Goal: Manage account settings

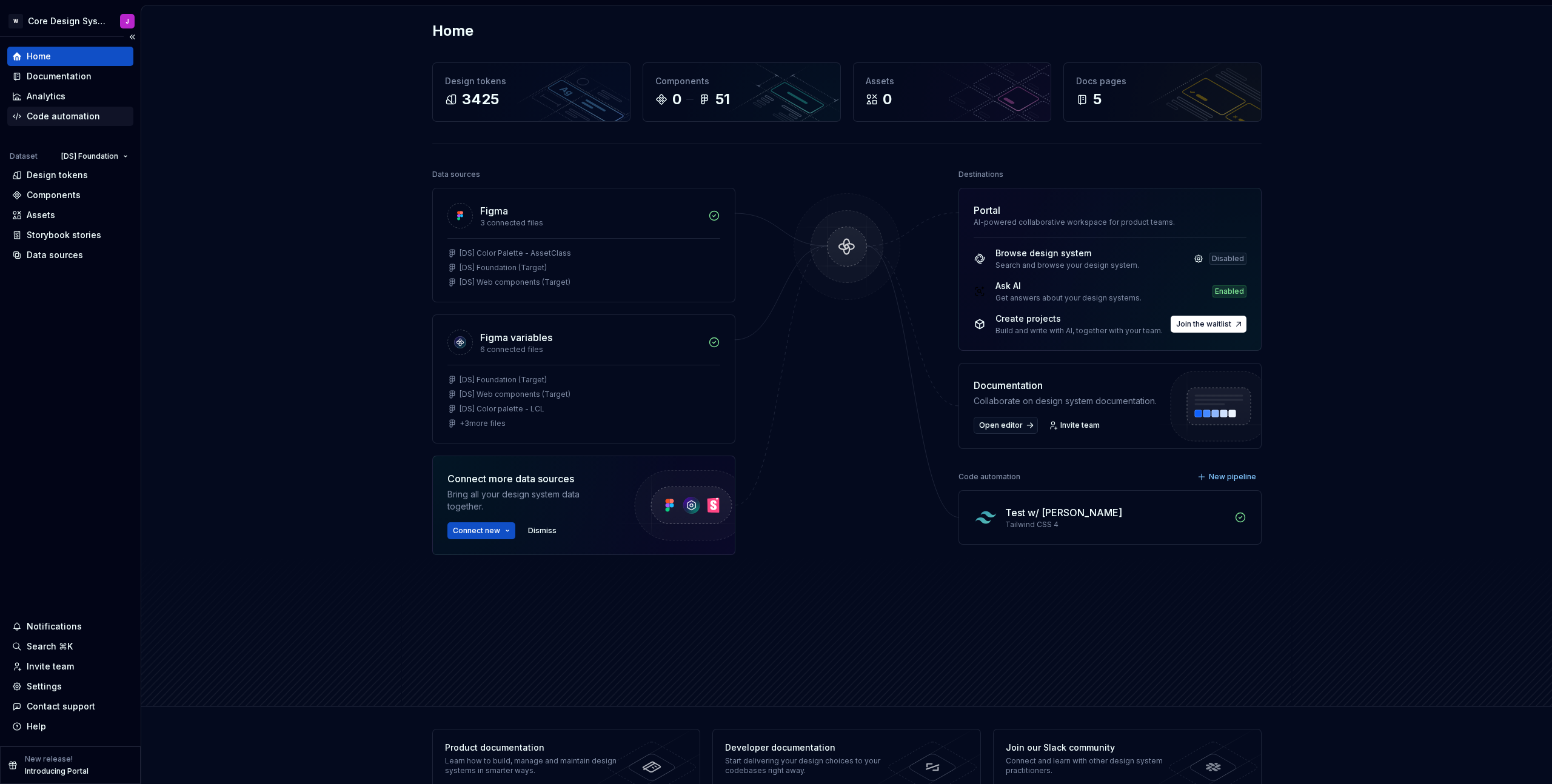
scroll to position [3, 0]
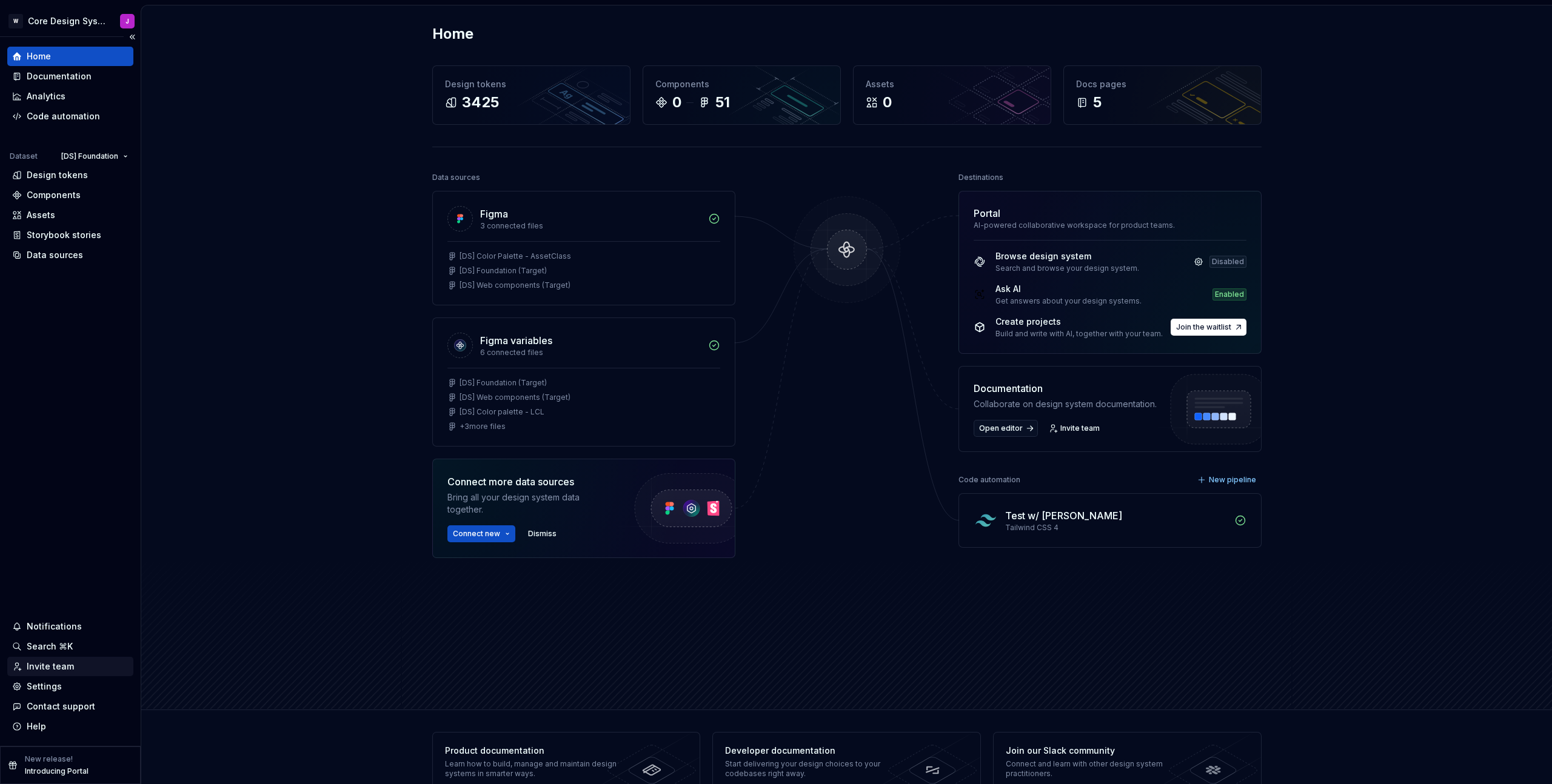
click at [59, 668] on div "Invite team" at bounding box center [50, 666] width 47 height 12
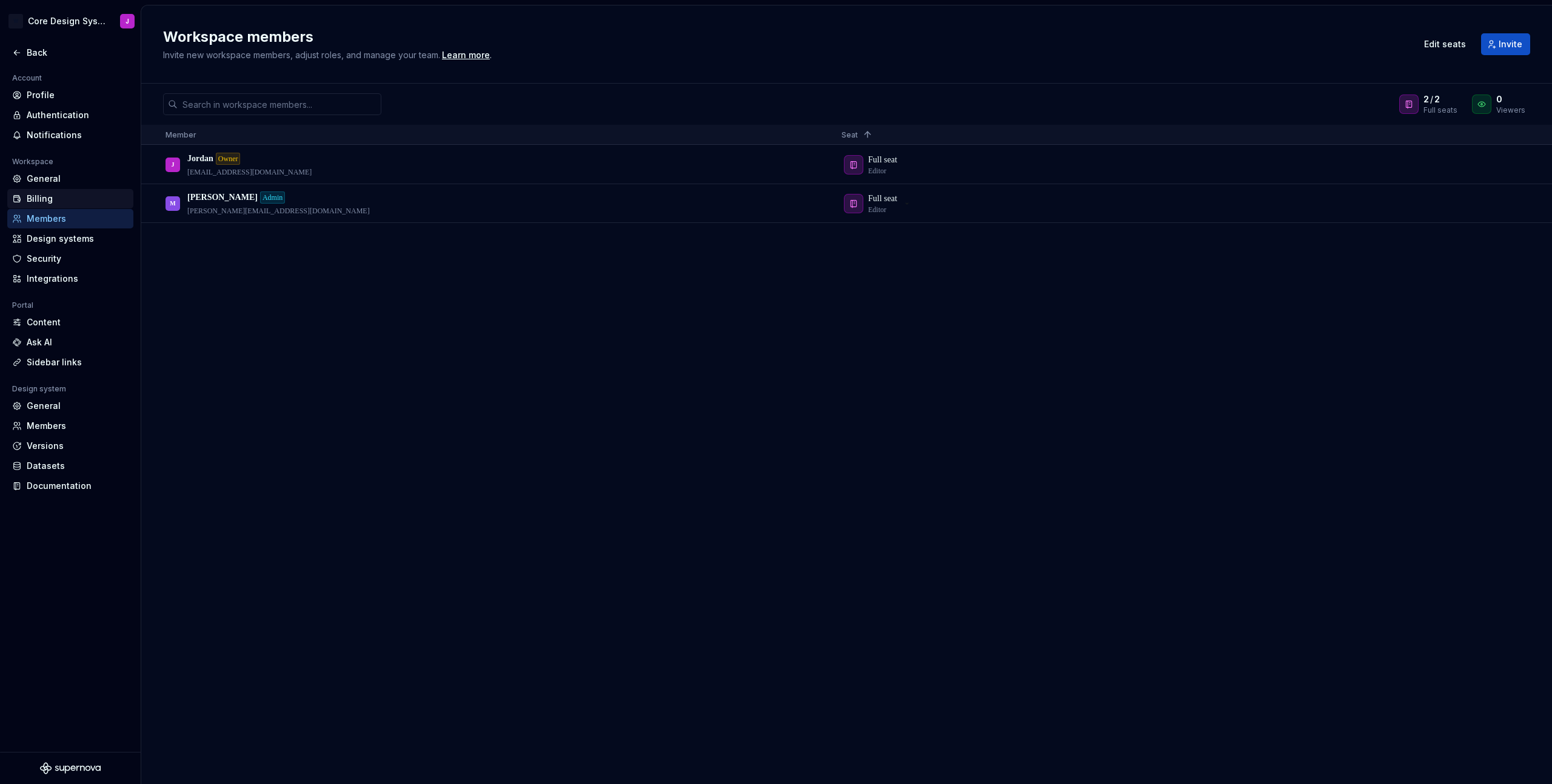
click at [67, 197] on div "Billing" at bounding box center [77, 198] width 102 height 12
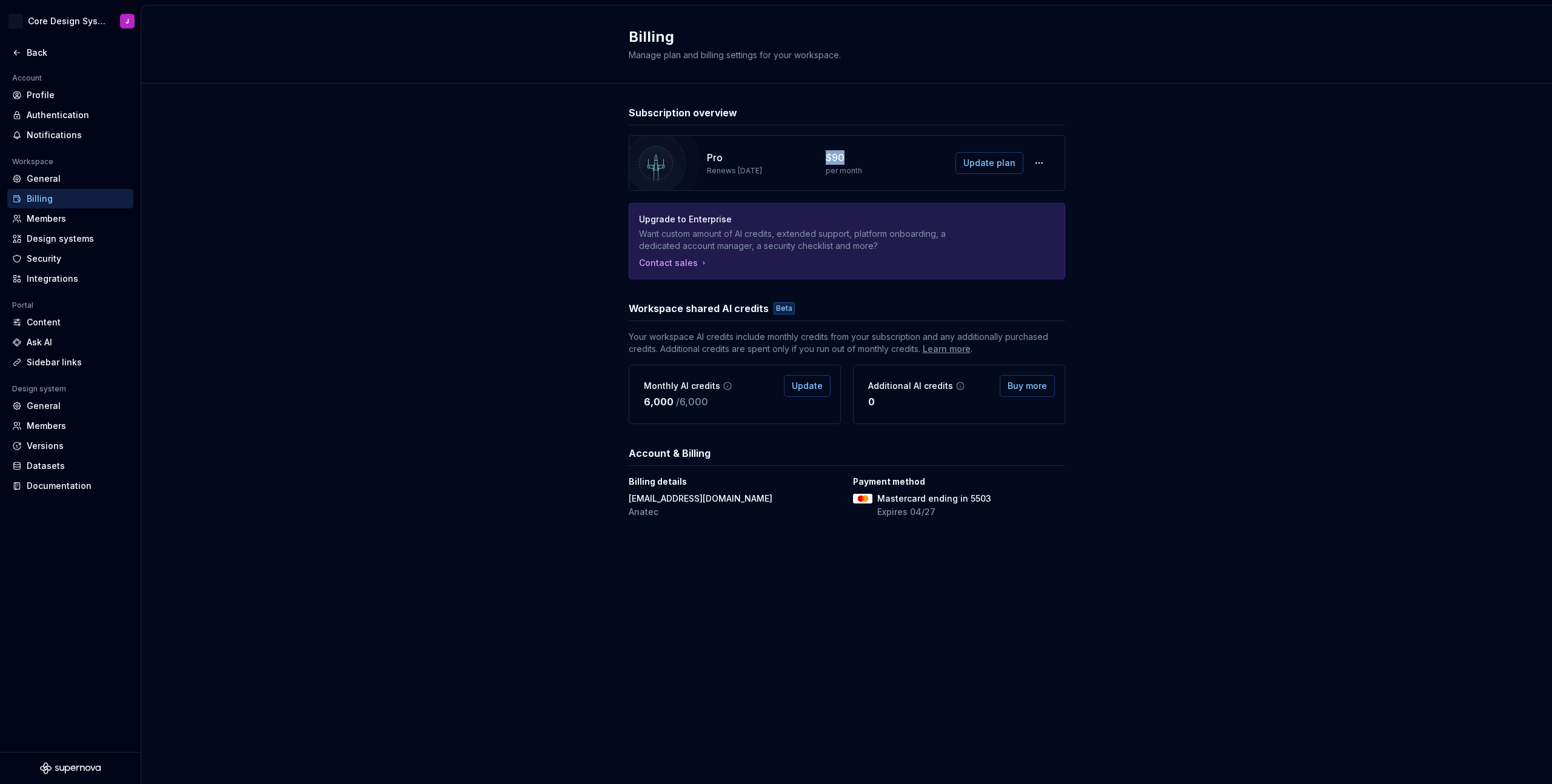
drag, startPoint x: 825, startPoint y: 158, endPoint x: 856, endPoint y: 157, distance: 31.0
click at [856, 157] on div "Pro Renews [DATE] $90 per month Update plan" at bounding box center [847, 163] width 436 height 56
click at [736, 341] on span "Your workspace AI credits include monthly credits from your subscription and an…" at bounding box center [847, 343] width 436 height 24
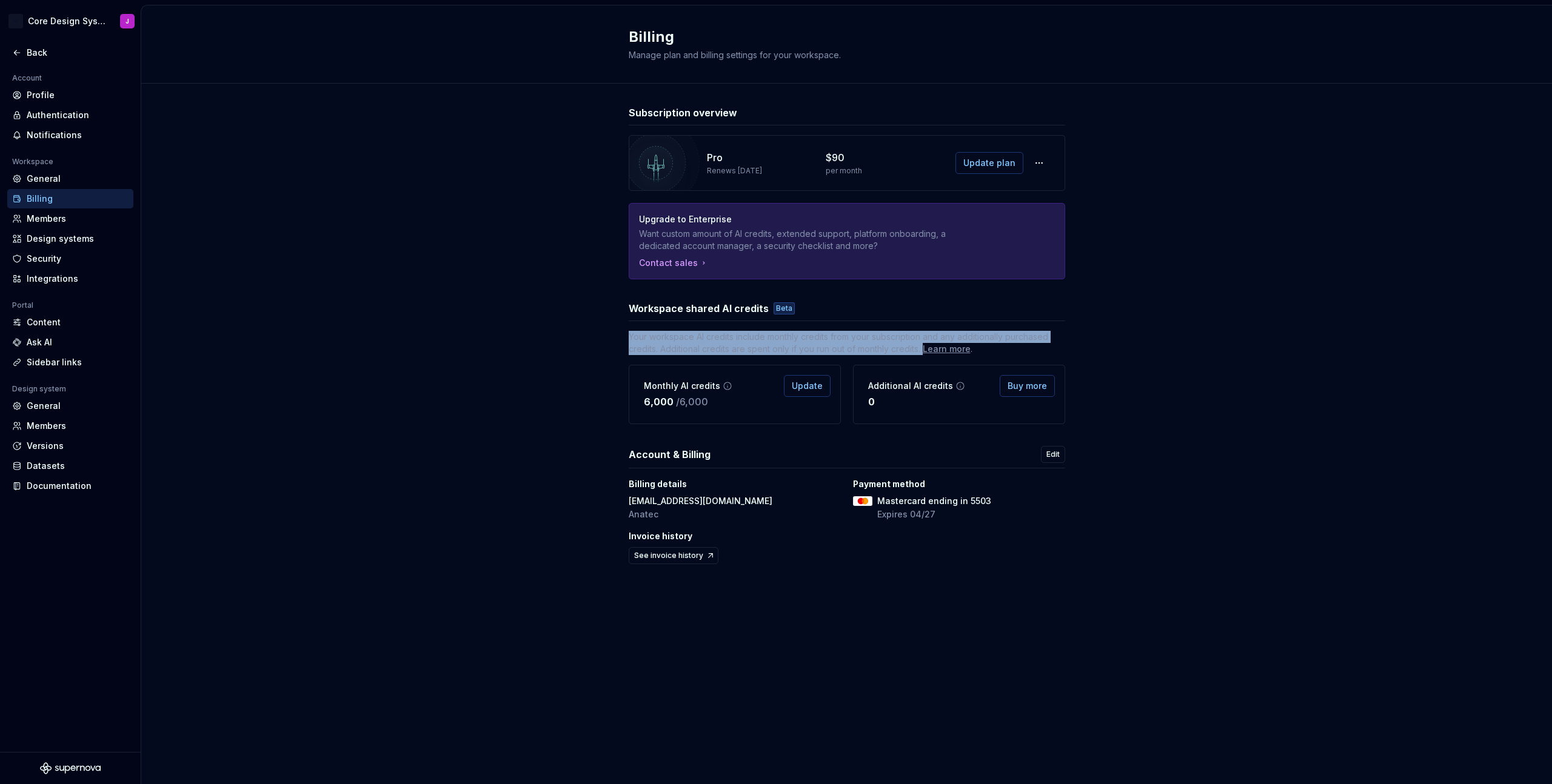
click at [736, 341] on span "Your workspace AI credits include monthly credits from your subscription and an…" at bounding box center [847, 343] width 436 height 24
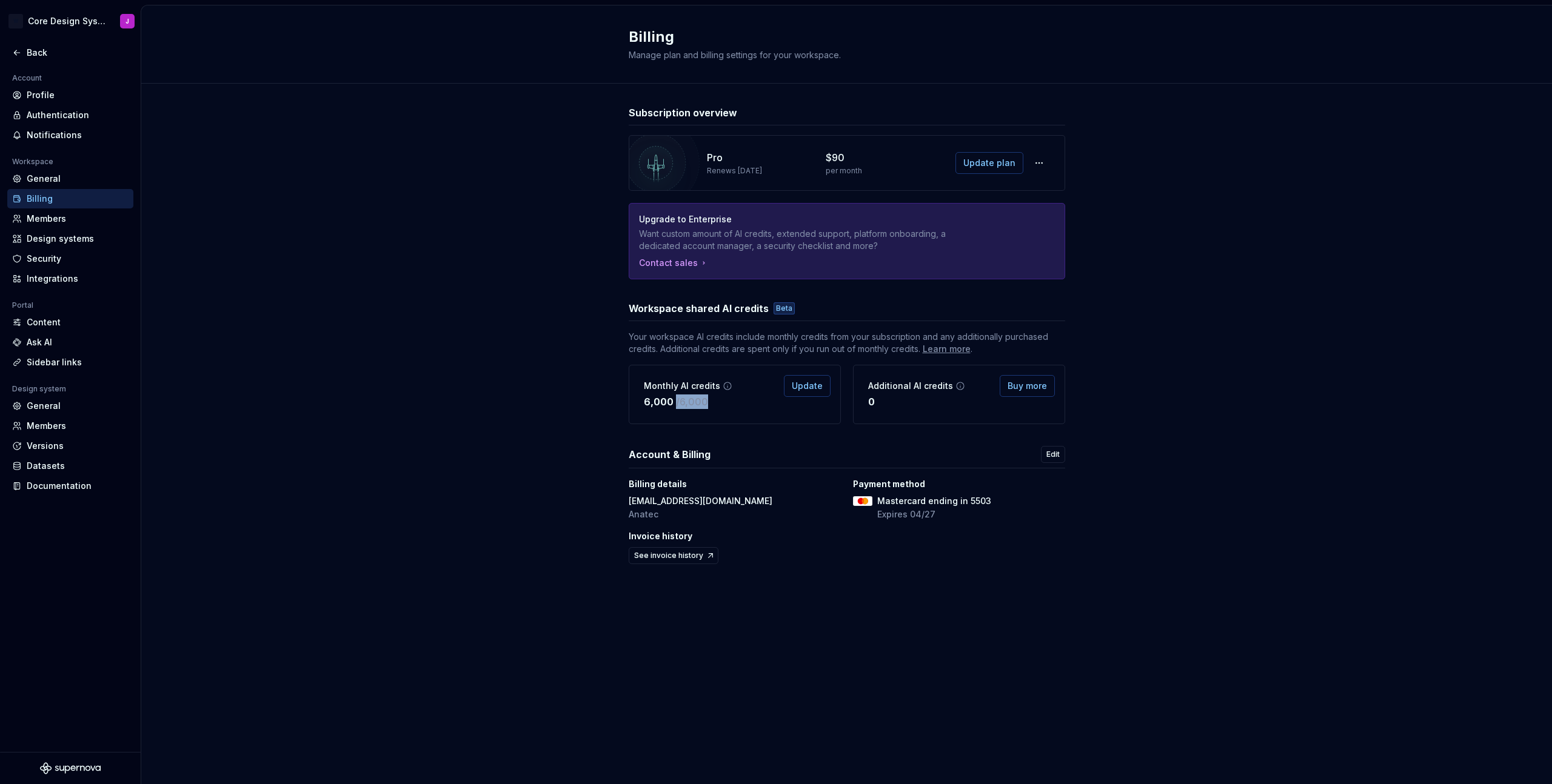
drag, startPoint x: 683, startPoint y: 399, endPoint x: 736, endPoint y: 401, distance: 53.0
click at [736, 401] on div "Monthly AI credits 6,000 / 6,000 Update" at bounding box center [735, 394] width 212 height 59
click at [697, 407] on p "/ 6,000" at bounding box center [692, 401] width 32 height 15
click at [861, 162] on div "Pro Renews [DATE] $90 per month Update plan" at bounding box center [847, 163] width 436 height 56
click at [52, 220] on div "Members" at bounding box center [77, 218] width 102 height 12
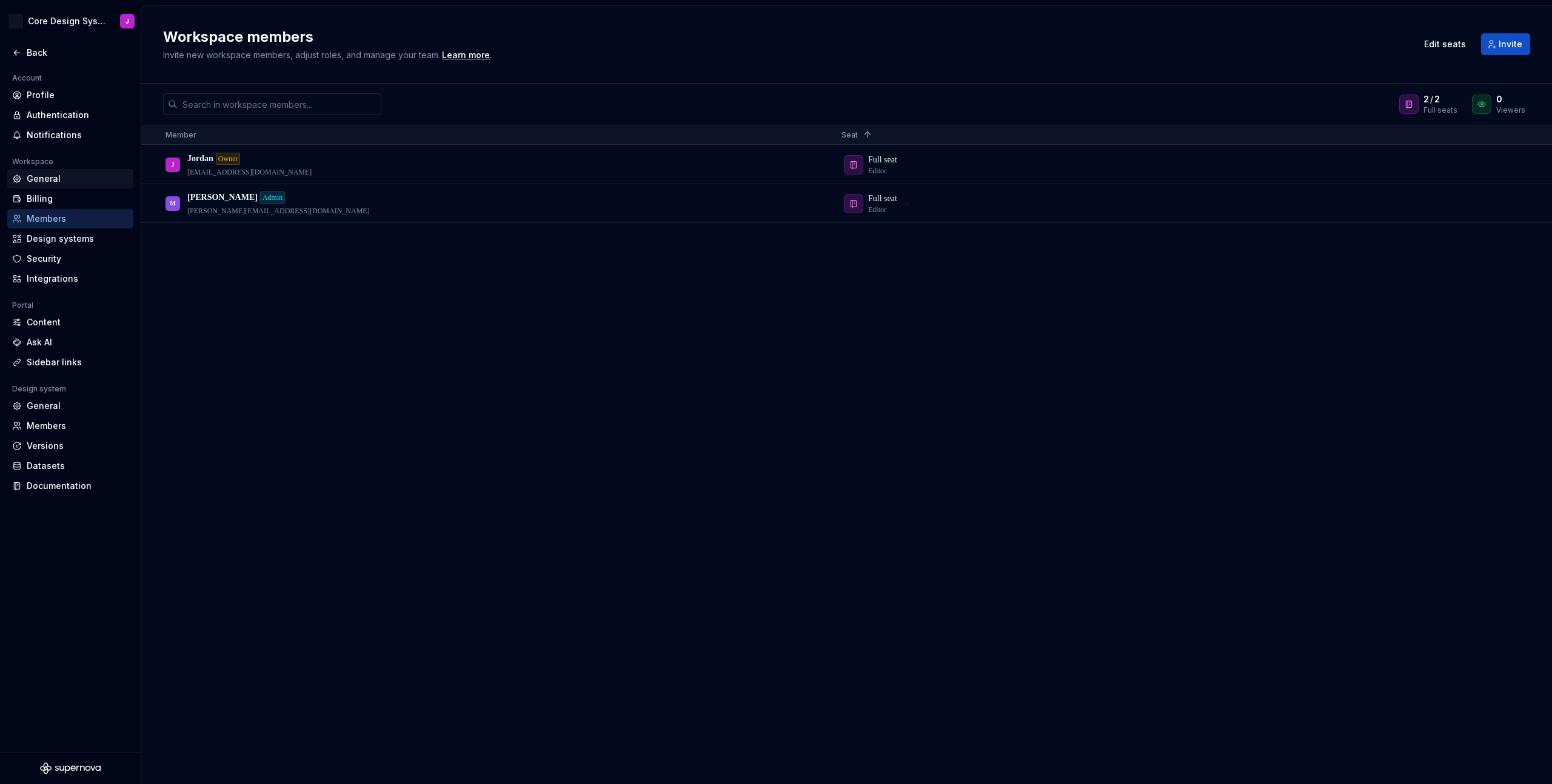
click at [43, 178] on div "General" at bounding box center [77, 178] width 102 height 12
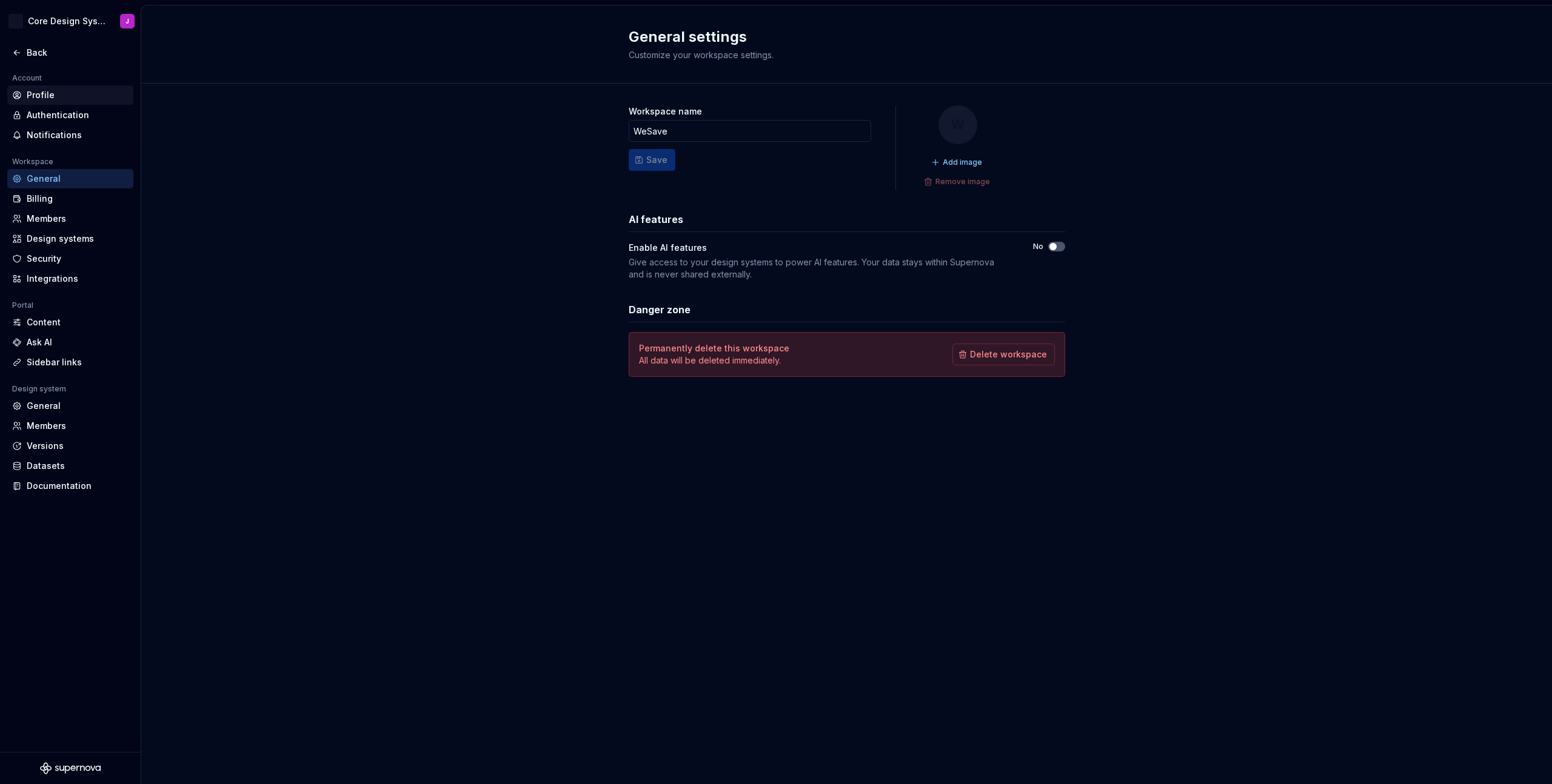
click at [43, 91] on div "Profile" at bounding box center [77, 95] width 102 height 12
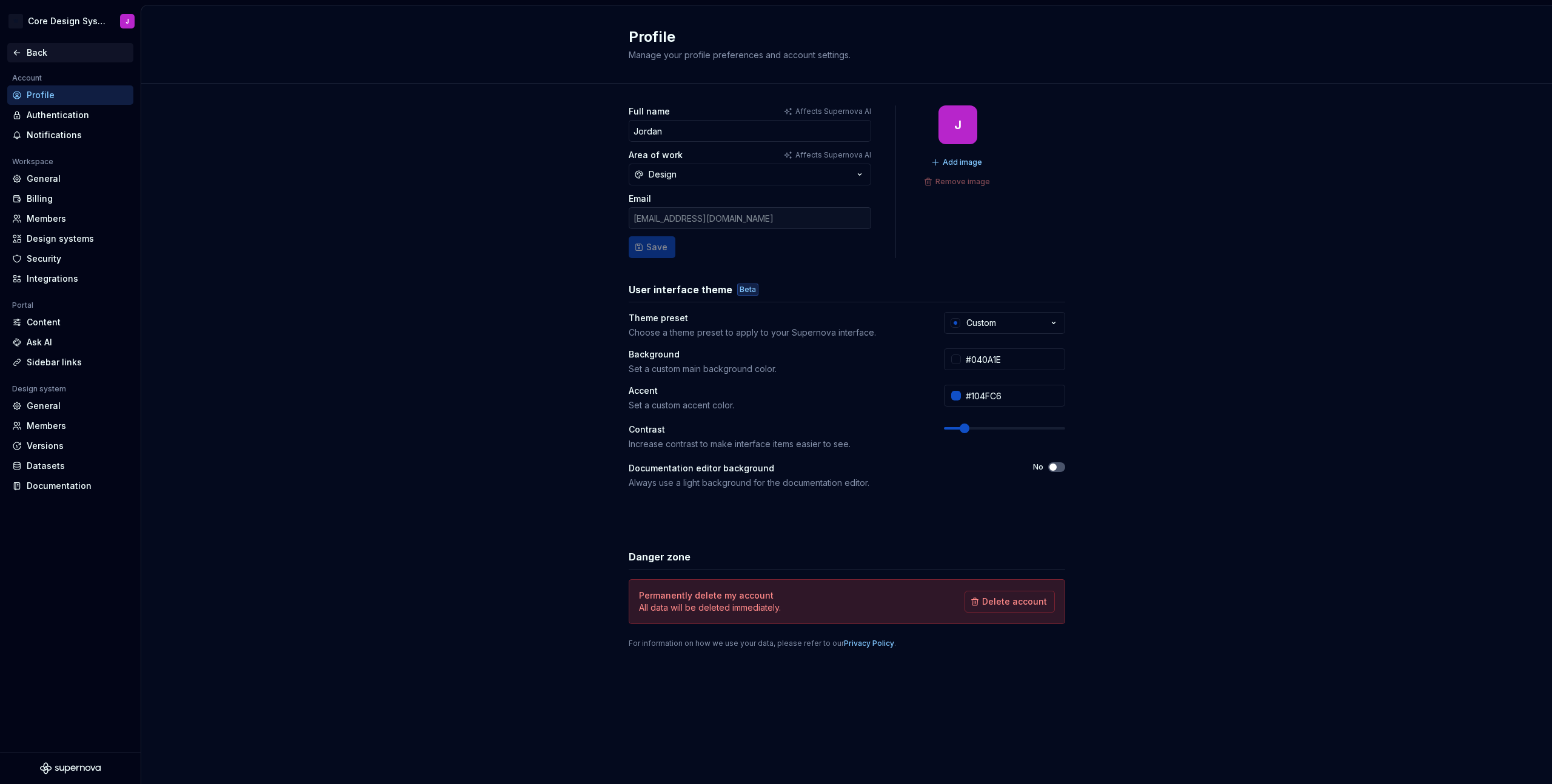
click at [17, 56] on icon at bounding box center [17, 53] width 10 height 10
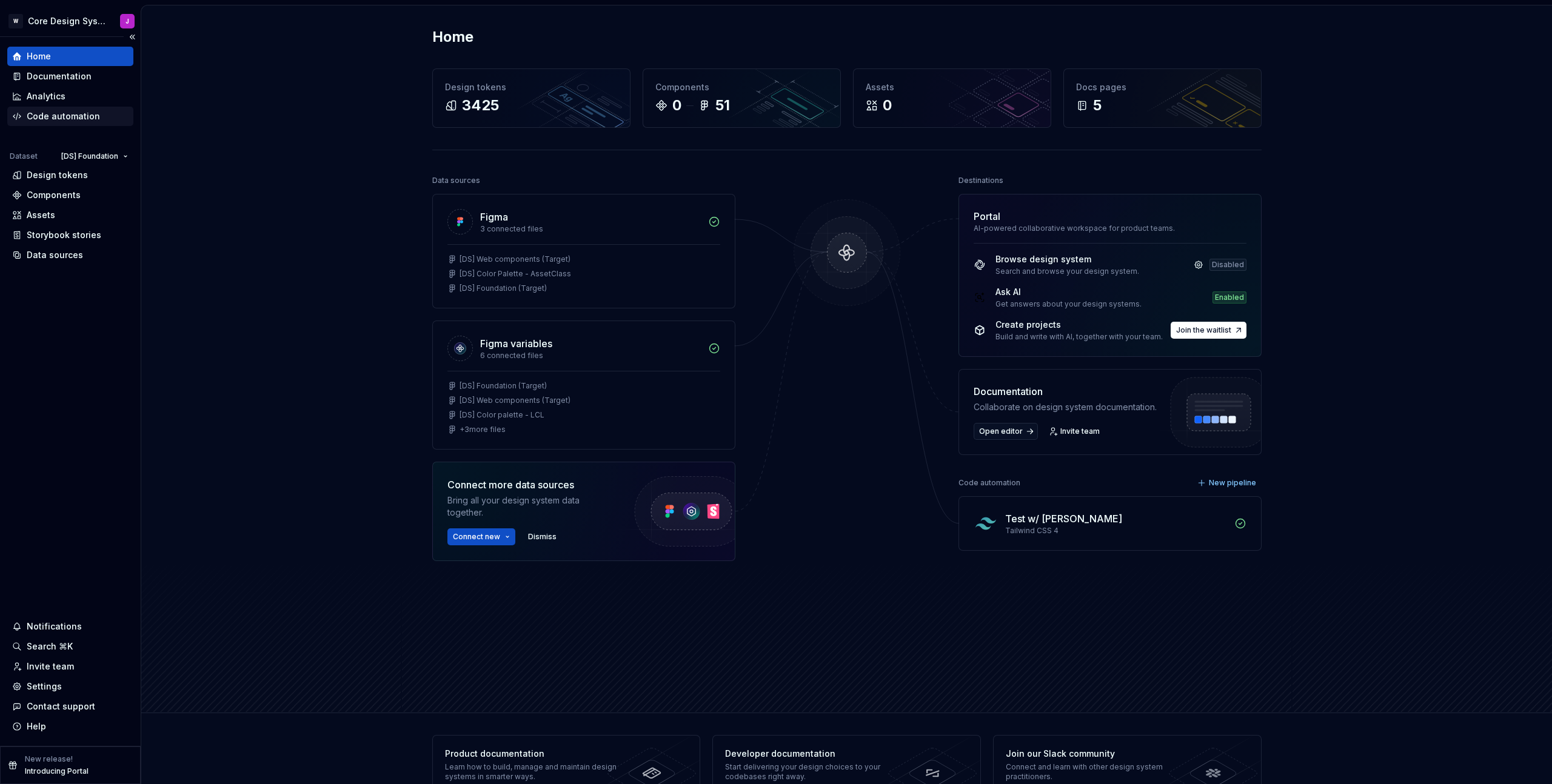
click at [59, 112] on div "Code automation" at bounding box center [63, 116] width 73 height 12
